Goal: Navigation & Orientation: Understand site structure

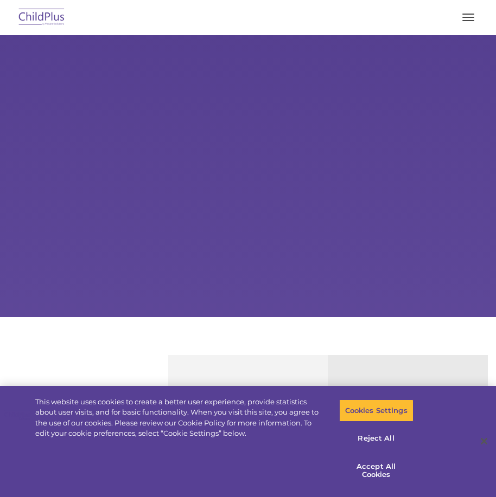
type input ""
select select "MEDIUM"
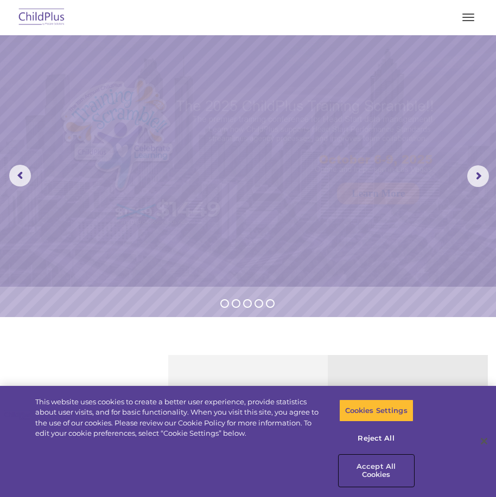
click at [379, 471] on button "Accept All Cookies" at bounding box center [376, 471] width 74 height 31
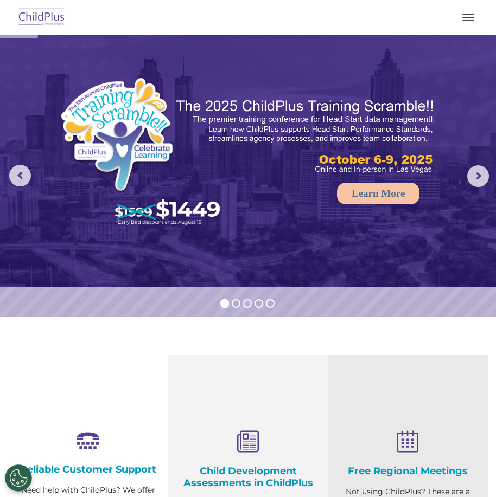
click at [471, 9] on button "button" at bounding box center [468, 17] width 23 height 17
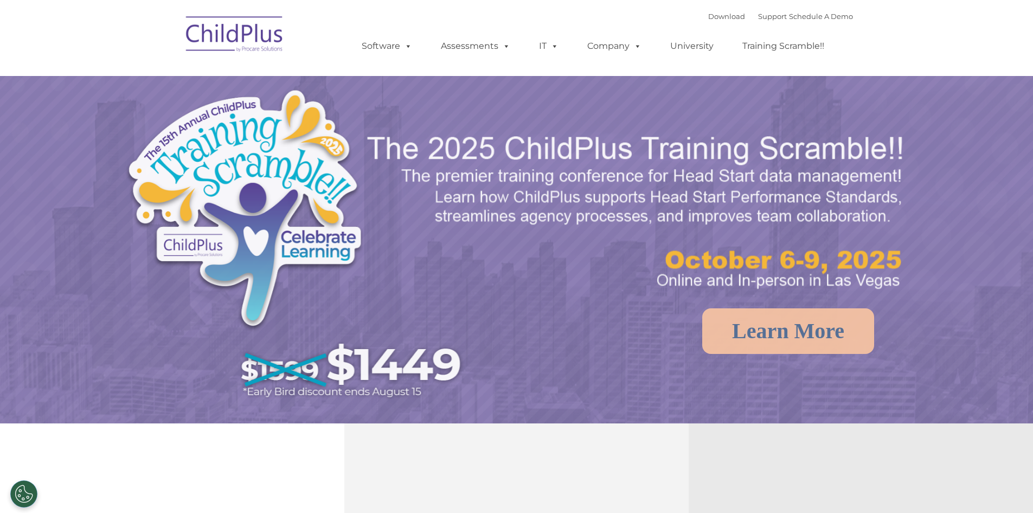
select select "MEDIUM"
